Goal: Task Accomplishment & Management: Use online tool/utility

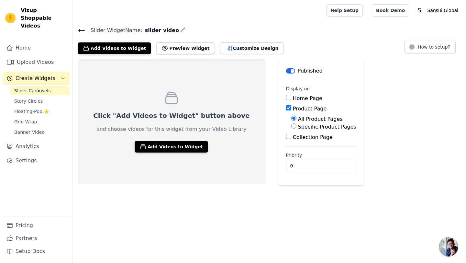
click at [43, 87] on span "Slider Carousels" at bounding box center [32, 90] width 37 height 6
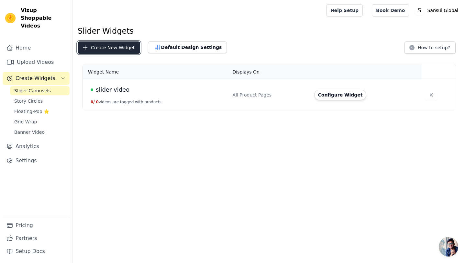
click at [122, 51] on button "Create New Widget" at bounding box center [109, 47] width 63 height 12
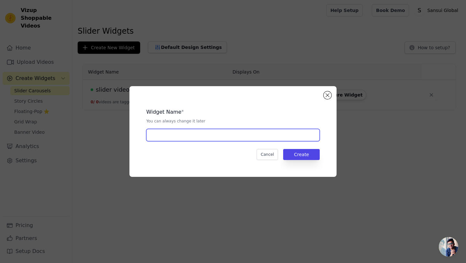
click at [174, 136] on input "text" at bounding box center [233, 135] width 174 height 12
type input "7 in 1 kitchen scale"
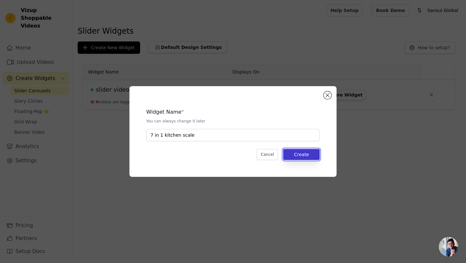
click at [290, 153] on button "Create" at bounding box center [301, 154] width 37 height 11
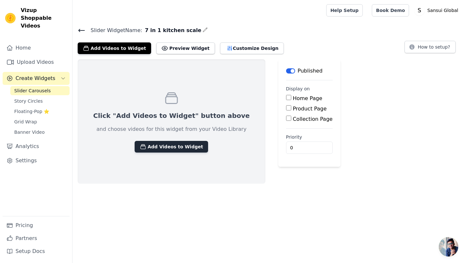
click at [171, 151] on button "Add Videos to Widget" at bounding box center [172, 147] width 74 height 12
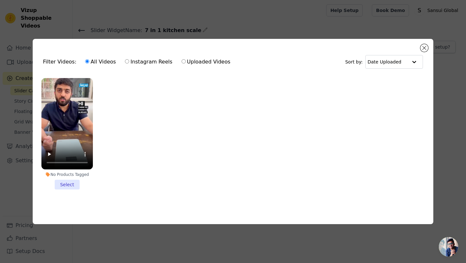
click at [74, 186] on li "No Products Tagged Select" at bounding box center [67, 134] width 52 height 112
click at [0, 0] on input "No Products Tagged Select" at bounding box center [0, 0] width 0 height 0
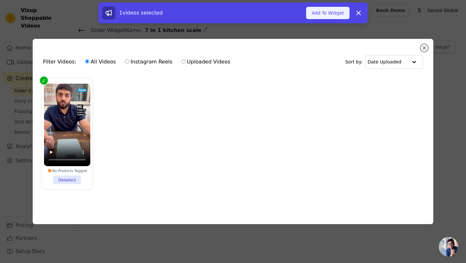
click at [338, 19] on button "Add To Widget" at bounding box center [327, 13] width 43 height 12
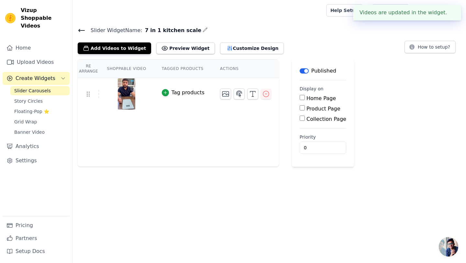
click at [317, 111] on label "Product Page" at bounding box center [324, 109] width 34 height 6
click at [305, 110] on input "Product Page" at bounding box center [302, 107] width 5 height 5
checkbox input "true"
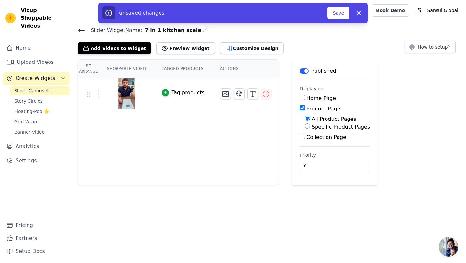
click at [323, 128] on label "Specific Product Pages" at bounding box center [341, 127] width 58 height 6
click at [310, 128] on input "Specific Product Pages" at bounding box center [307, 125] width 5 height 5
radio input "true"
click at [320, 141] on button "Select Products" at bounding box center [326, 141] width 43 height 11
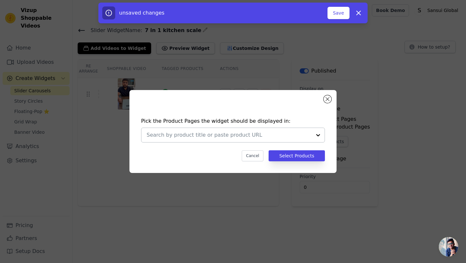
click at [317, 136] on div at bounding box center [318, 135] width 13 height 14
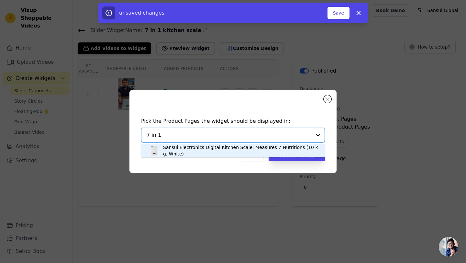
type input "7 in 1"
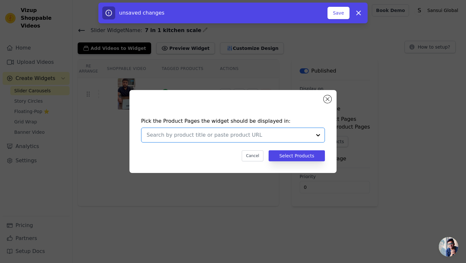
click at [236, 137] on input "text" at bounding box center [229, 135] width 165 height 8
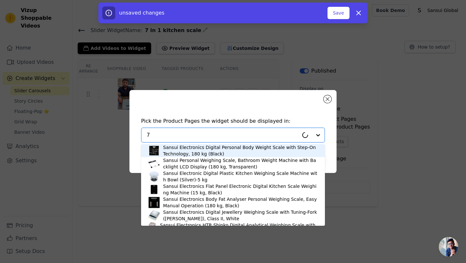
type input "7"
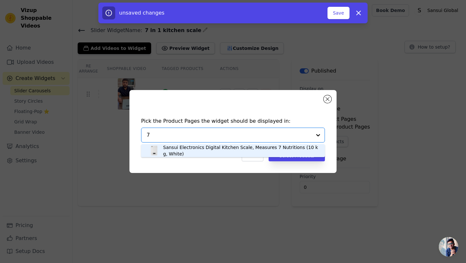
click at [229, 150] on div "Sansui Electronics Digital Kitchen Scale, Measures 7 Nutritions (10 kg, White)" at bounding box center [240, 150] width 155 height 13
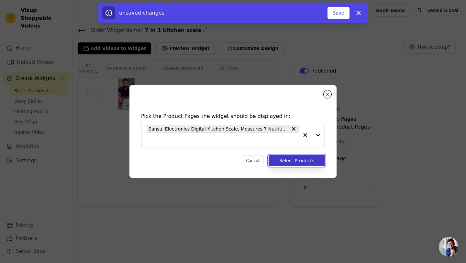
click at [284, 160] on button "Select Products" at bounding box center [297, 160] width 56 height 11
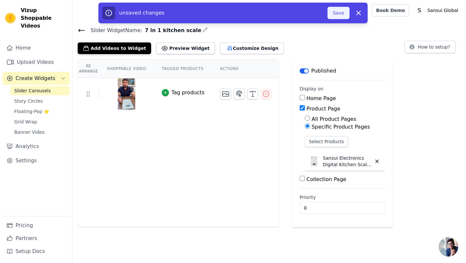
click at [340, 15] on button "Save" at bounding box center [339, 13] width 22 height 12
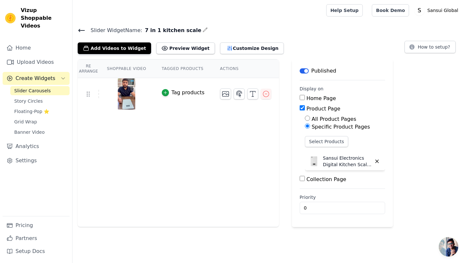
click at [79, 31] on icon at bounding box center [82, 31] width 8 height 8
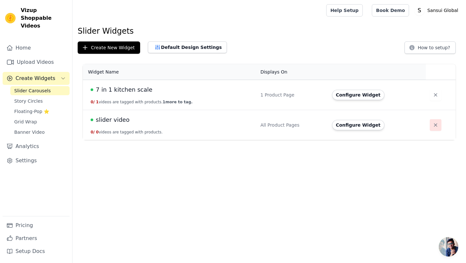
click at [433, 125] on icon "button" at bounding box center [436, 125] width 6 height 6
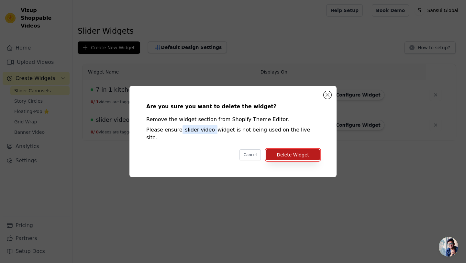
click at [296, 151] on button "Delete Widget" at bounding box center [293, 154] width 54 height 11
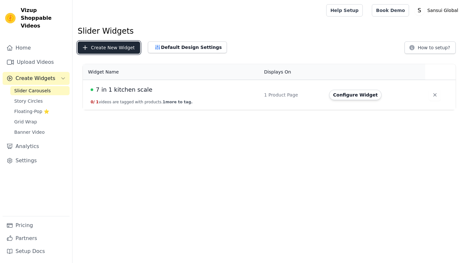
click at [111, 43] on button "Create New Widget" at bounding box center [109, 47] width 63 height 12
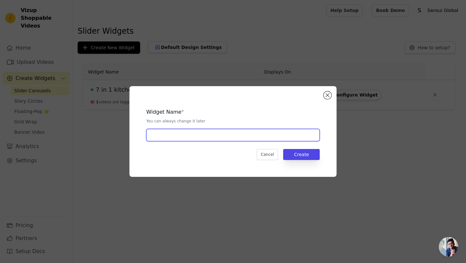
click at [175, 136] on input "text" at bounding box center [233, 135] width 174 height 12
type input "BMI Scale"
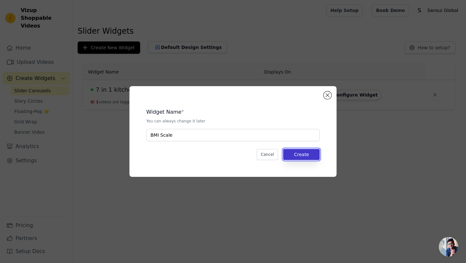
click at [298, 151] on button "Create" at bounding box center [301, 154] width 37 height 11
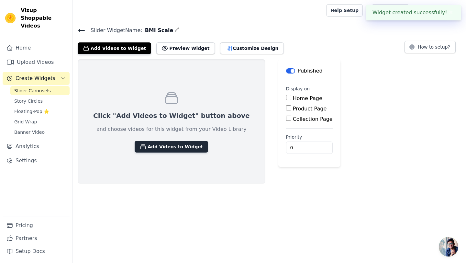
click at [170, 148] on button "Add Videos to Widget" at bounding box center [172, 147] width 74 height 12
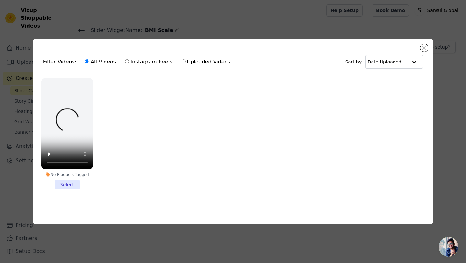
click at [184, 63] on label "Uploaded Videos" at bounding box center [206, 62] width 50 height 8
click at [184, 63] on input "Uploaded Videos" at bounding box center [184, 61] width 4 height 4
radio input "true"
click at [424, 48] on button "Close modal" at bounding box center [425, 48] width 8 height 8
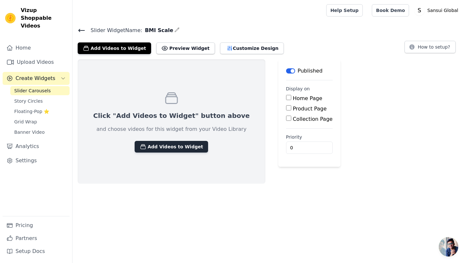
click at [168, 145] on button "Add Videos to Widget" at bounding box center [172, 147] width 74 height 12
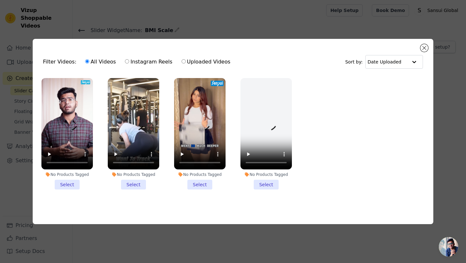
click at [68, 184] on li "No Products Tagged Select" at bounding box center [67, 134] width 52 height 112
click at [0, 0] on input "No Products Tagged Select" at bounding box center [0, 0] width 0 height 0
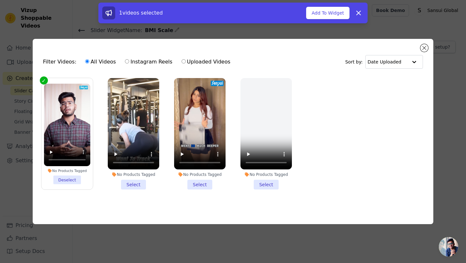
click at [140, 180] on li "No Products Tagged Select" at bounding box center [134, 134] width 52 height 112
click at [0, 0] on input "No Products Tagged Select" at bounding box center [0, 0] width 0 height 0
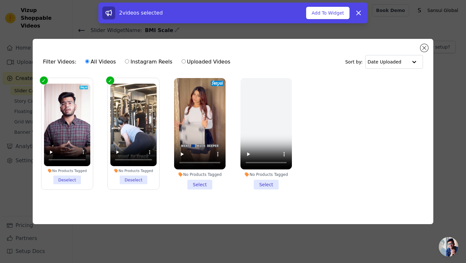
click at [198, 186] on li "No Products Tagged Select" at bounding box center [200, 134] width 52 height 112
click at [0, 0] on input "No Products Tagged Select" at bounding box center [0, 0] width 0 height 0
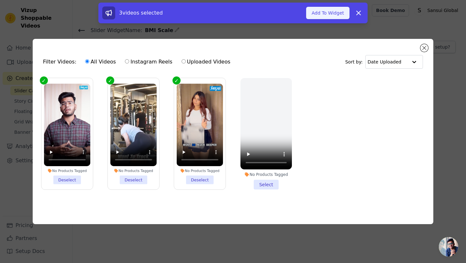
click at [333, 17] on button "Add To Widget" at bounding box center [327, 13] width 43 height 12
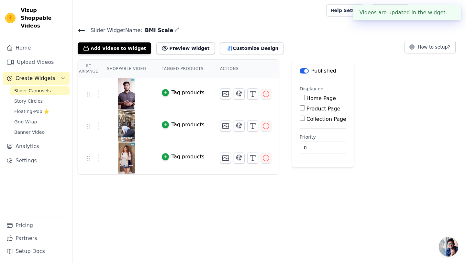
click at [311, 108] on label "Product Page" at bounding box center [324, 109] width 34 height 6
click at [305, 108] on input "Product Page" at bounding box center [302, 107] width 5 height 5
checkbox input "true"
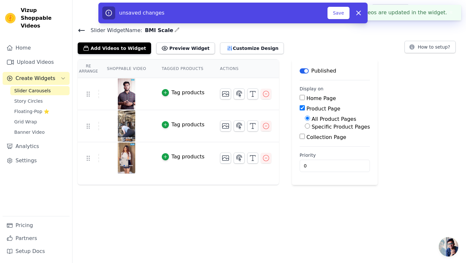
click at [317, 128] on label "Specific Product Pages" at bounding box center [341, 127] width 58 height 6
click at [310, 128] on input "Specific Product Pages" at bounding box center [307, 125] width 5 height 5
radio input "true"
click at [321, 142] on button "Select Products" at bounding box center [326, 141] width 43 height 11
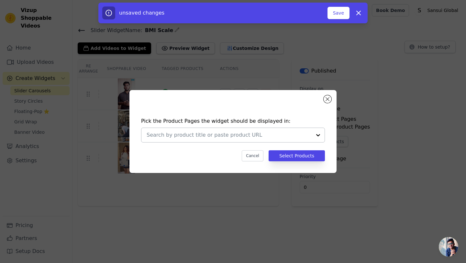
click at [268, 138] on input "text" at bounding box center [229, 135] width 165 height 8
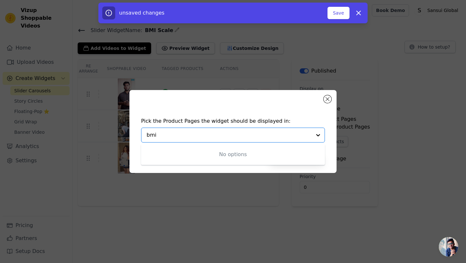
type input "bmi"
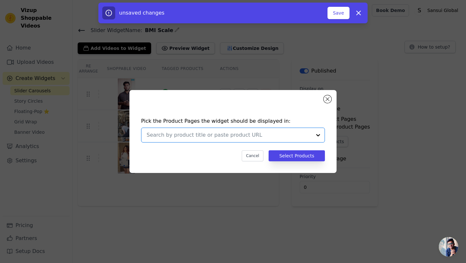
click at [208, 132] on input "text" at bounding box center [229, 135] width 165 height 8
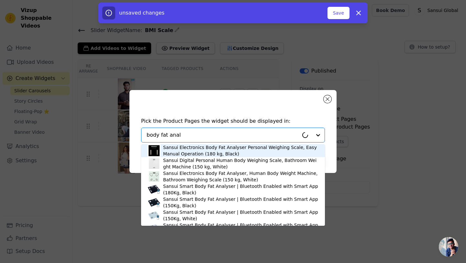
type input "body fat analy"
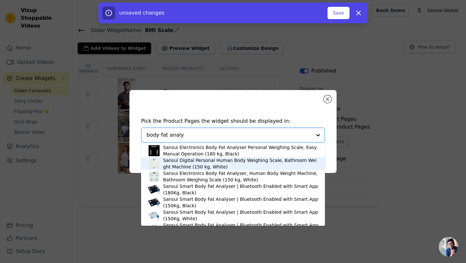
click at [206, 160] on div "Sansui Digital Personal Human Body Weighing Scale, Bathroom Weight Machine (150…" at bounding box center [240, 163] width 155 height 13
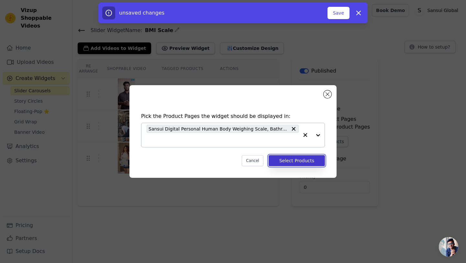
click at [285, 161] on button "Select Products" at bounding box center [297, 160] width 56 height 11
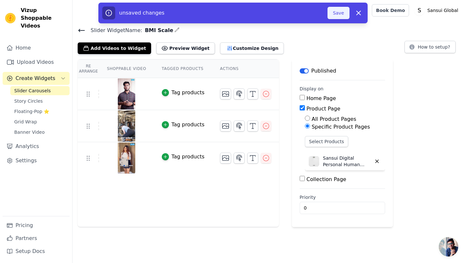
click at [345, 13] on button "Save" at bounding box center [339, 13] width 22 height 12
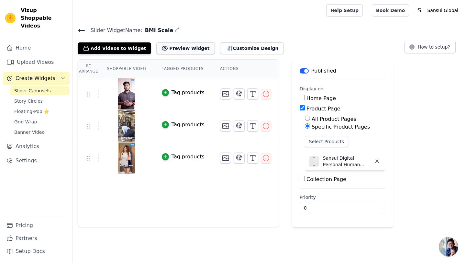
click at [187, 48] on button "Preview Widget" at bounding box center [185, 48] width 58 height 12
drag, startPoint x: 322, startPoint y: 158, endPoint x: 365, endPoint y: 165, distance: 43.4
click at [365, 165] on p "Sansui Digital Personal Human Body Weighing Scale, Bathroom Weight Machine (150…" at bounding box center [347, 161] width 49 height 13
copy p "Sansui Digital Personal Human Bod"
click at [325, 142] on button "Select Products" at bounding box center [326, 141] width 43 height 11
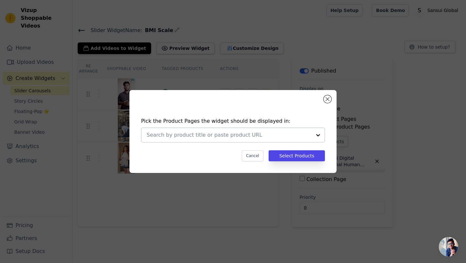
click at [302, 136] on input "text" at bounding box center [229, 135] width 165 height 8
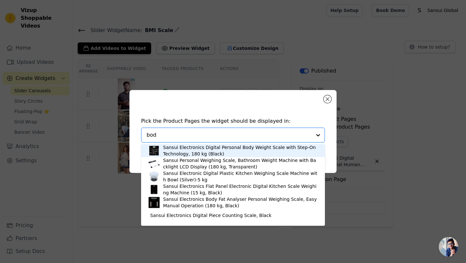
type input "body"
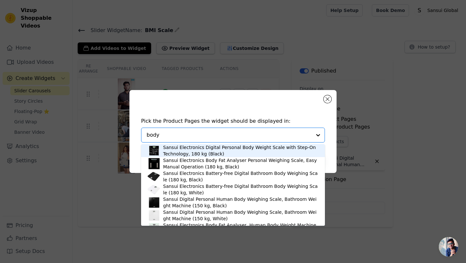
click at [272, 151] on div "Sansui Electronics Digital Personal Body Weight Scale with Step-On Technology, …" at bounding box center [240, 150] width 155 height 13
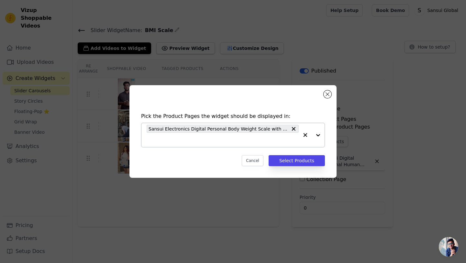
click at [256, 127] on span "Sansui Electronics Digital Personal Body Weight Scale with Step-On Technology, …" at bounding box center [218, 128] width 139 height 7
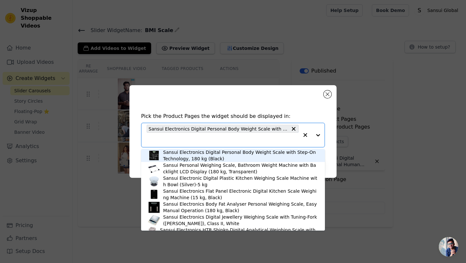
drag, startPoint x: 222, startPoint y: 156, endPoint x: 169, endPoint y: 156, distance: 52.1
click at [169, 156] on div "Sansui Electronics Digital Personal Body Weight Scale with Step-On Technology, …" at bounding box center [240, 155] width 155 height 13
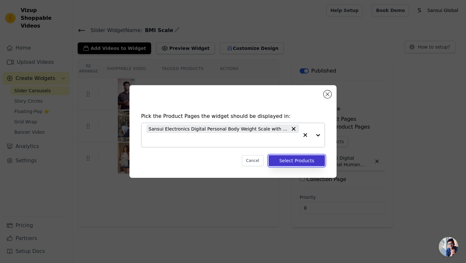
click at [297, 161] on button "Select Products" at bounding box center [297, 160] width 56 height 11
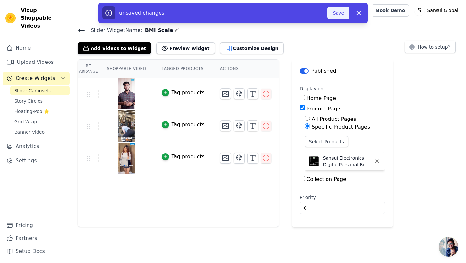
click at [338, 18] on button "Save" at bounding box center [339, 13] width 22 height 12
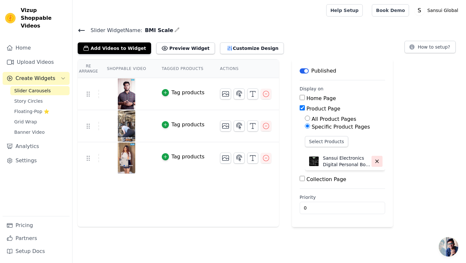
click at [379, 160] on button "button" at bounding box center [377, 161] width 11 height 11
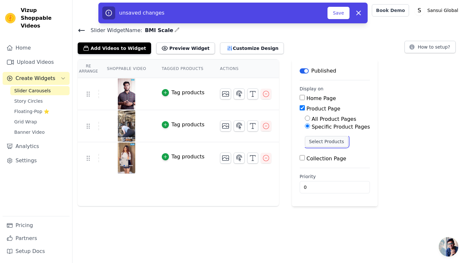
click at [338, 140] on button "Select Products" at bounding box center [326, 141] width 43 height 11
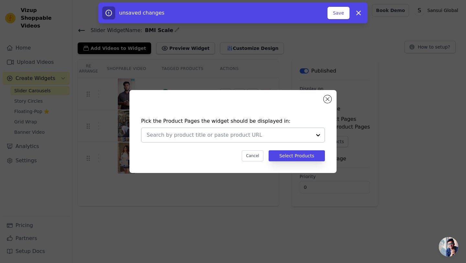
click at [317, 135] on div at bounding box center [318, 135] width 13 height 14
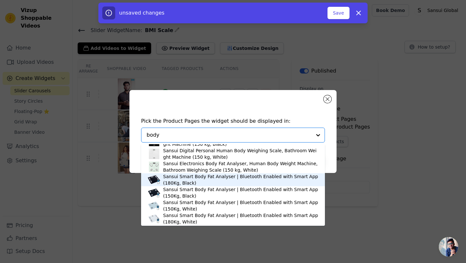
scroll to position [63, 0]
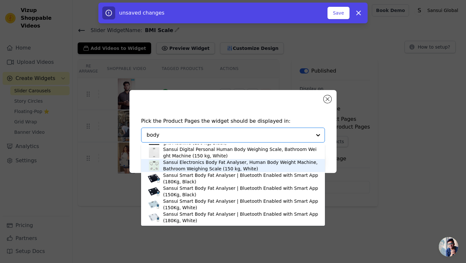
type input "body"
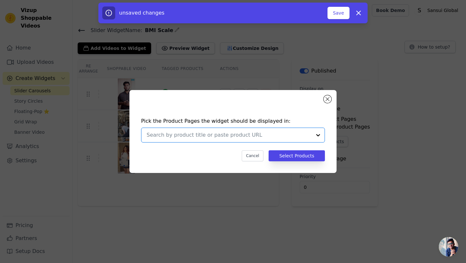
click at [183, 132] on input "text" at bounding box center [229, 135] width 165 height 8
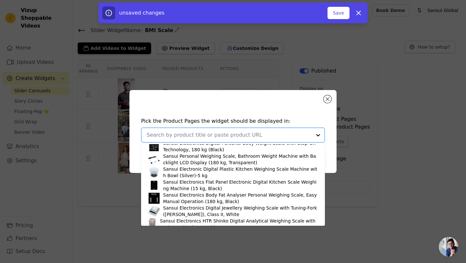
scroll to position [0, 0]
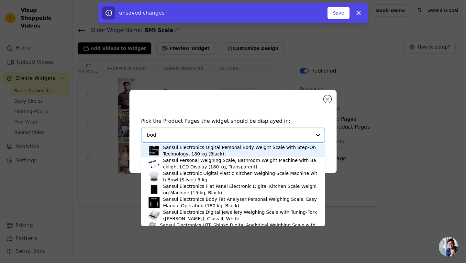
type input "body"
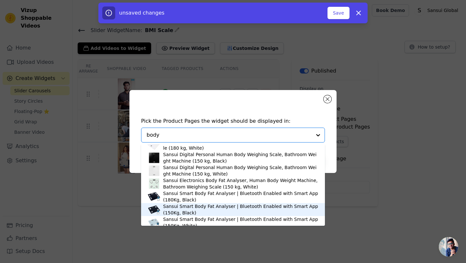
scroll to position [63, 0]
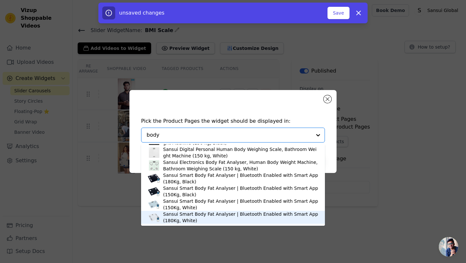
click at [221, 220] on div "Sansui Smart Body Fat Analyser | Bluetooth Enabled with Smart App (180Kg, White)" at bounding box center [240, 217] width 155 height 13
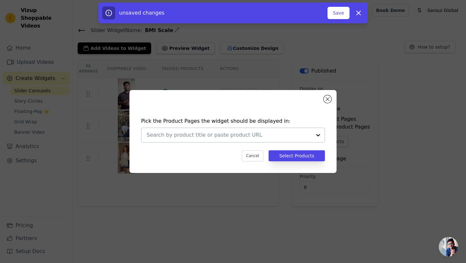
click at [292, 132] on input "text" at bounding box center [229, 135] width 165 height 8
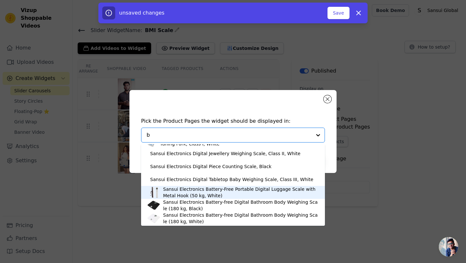
scroll to position [0, 0]
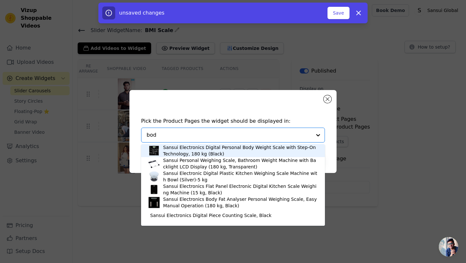
type input "body"
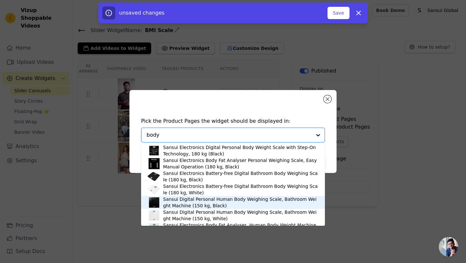
scroll to position [63, 0]
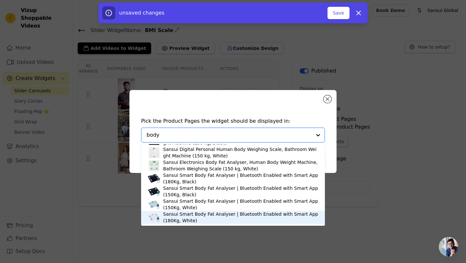
click at [241, 213] on div "Sansui Smart Body Fat Analyser | Bluetooth Enabled with Smart App (180Kg, White)" at bounding box center [240, 217] width 155 height 13
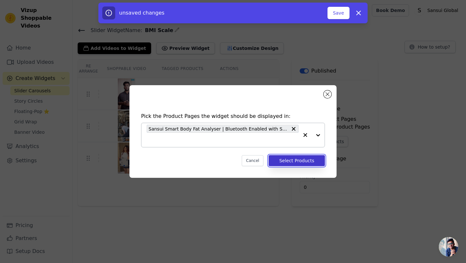
click at [287, 161] on button "Select Products" at bounding box center [297, 160] width 56 height 11
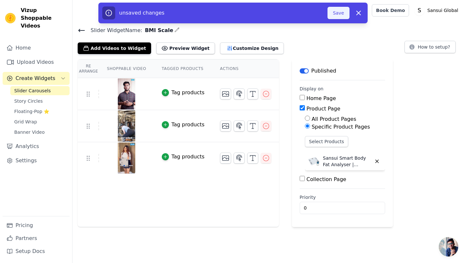
click at [338, 12] on button "Save" at bounding box center [339, 13] width 22 height 12
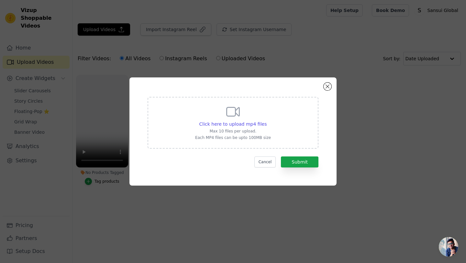
click at [251, 134] on div "Click here to upload mp4 files Max 10 files per upload. Each MP4 files can be u…" at bounding box center [233, 122] width 76 height 36
click at [267, 121] on input "Click here to upload mp4 files Max 10 files per upload. Each MP4 files can be u…" at bounding box center [267, 120] width 0 height 0
type input "C:\fakepath\1.mp4"
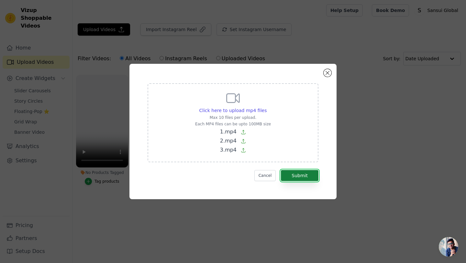
click at [298, 175] on button "Submit" at bounding box center [300, 175] width 38 height 11
